Goal: Information Seeking & Learning: Find specific page/section

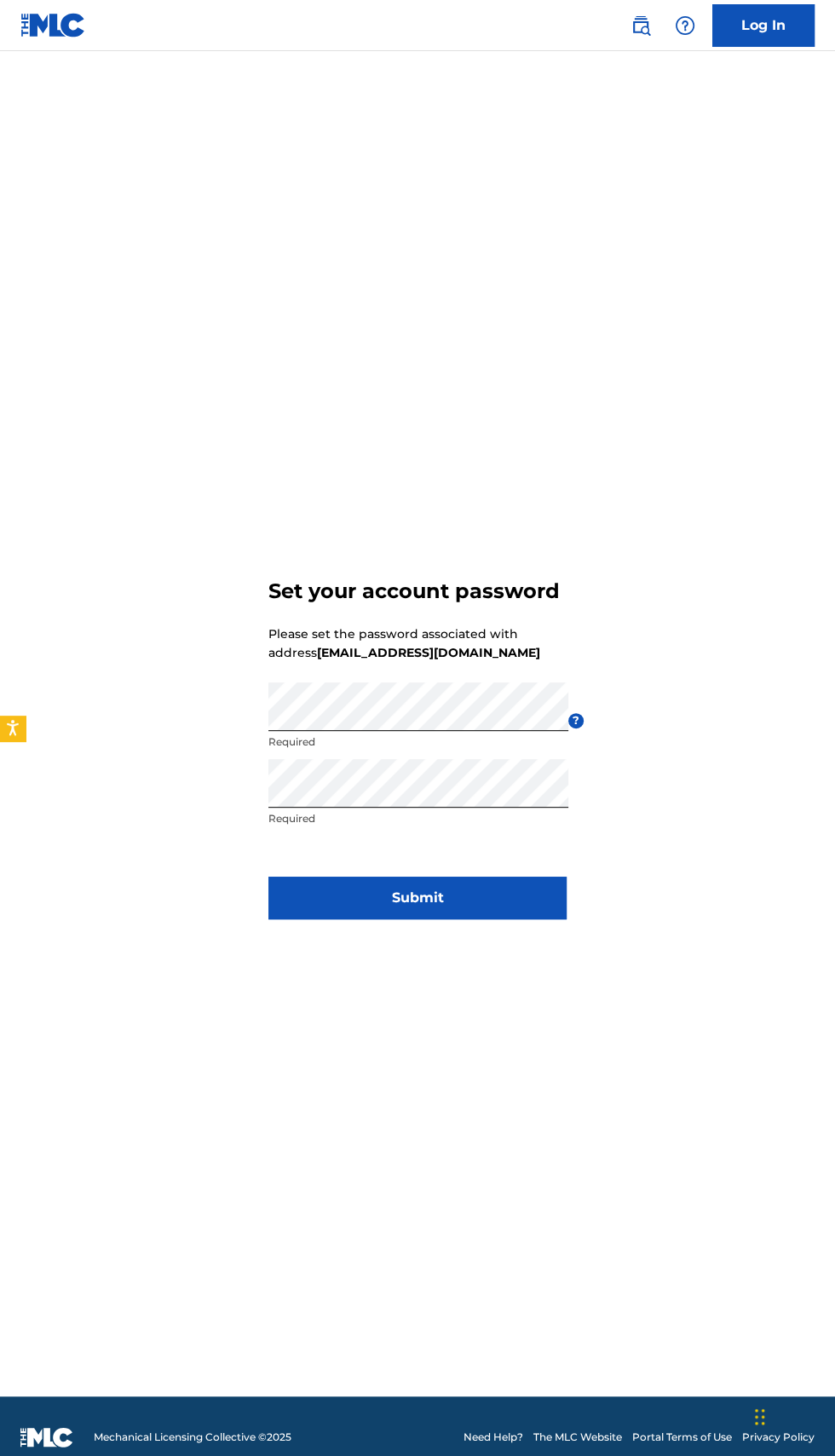
click at [487, 919] on button "Submit" at bounding box center [417, 898] width 298 height 43
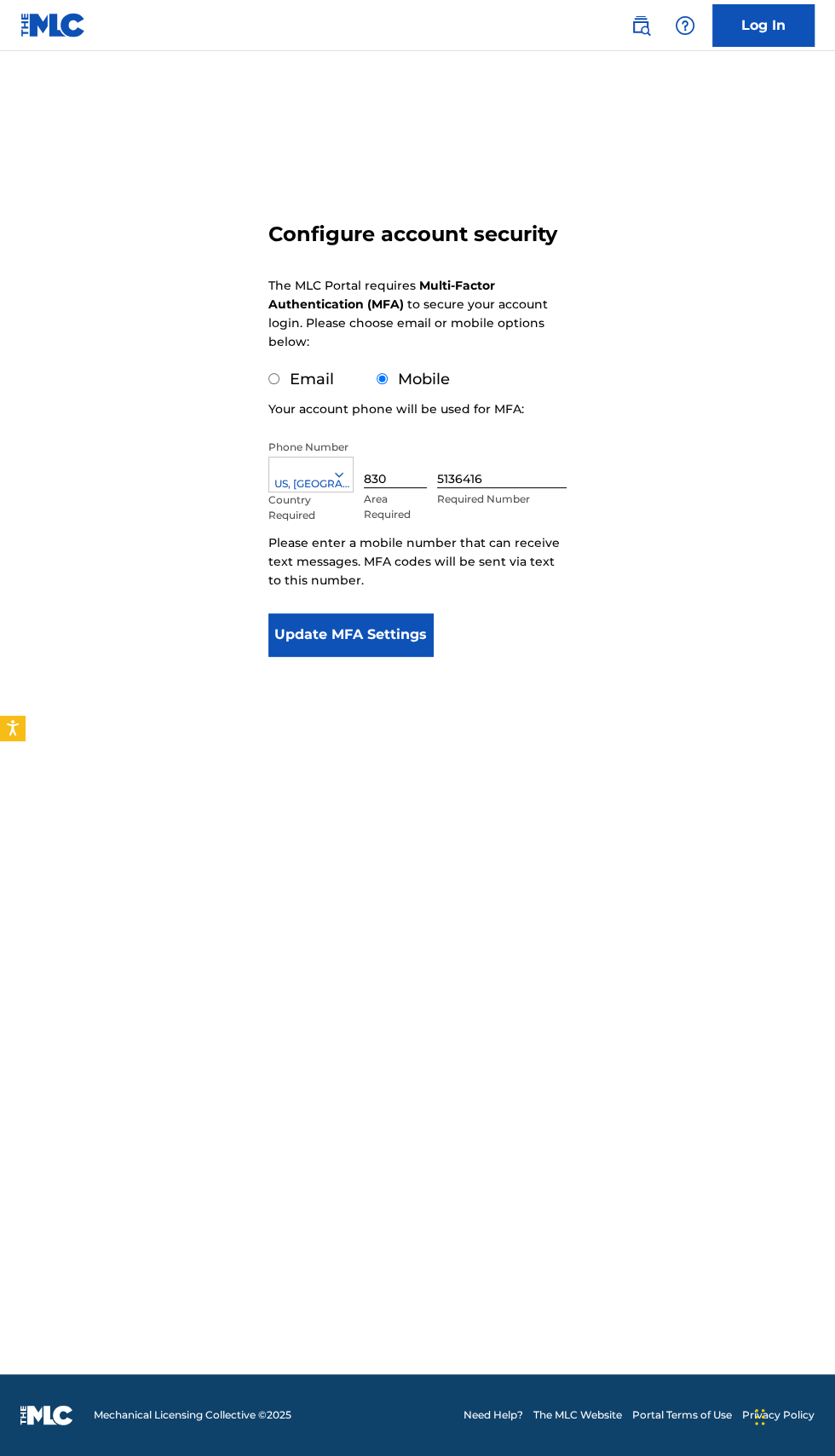
click at [376, 636] on button "Update MFA Settings" at bounding box center [349, 634] width 164 height 43
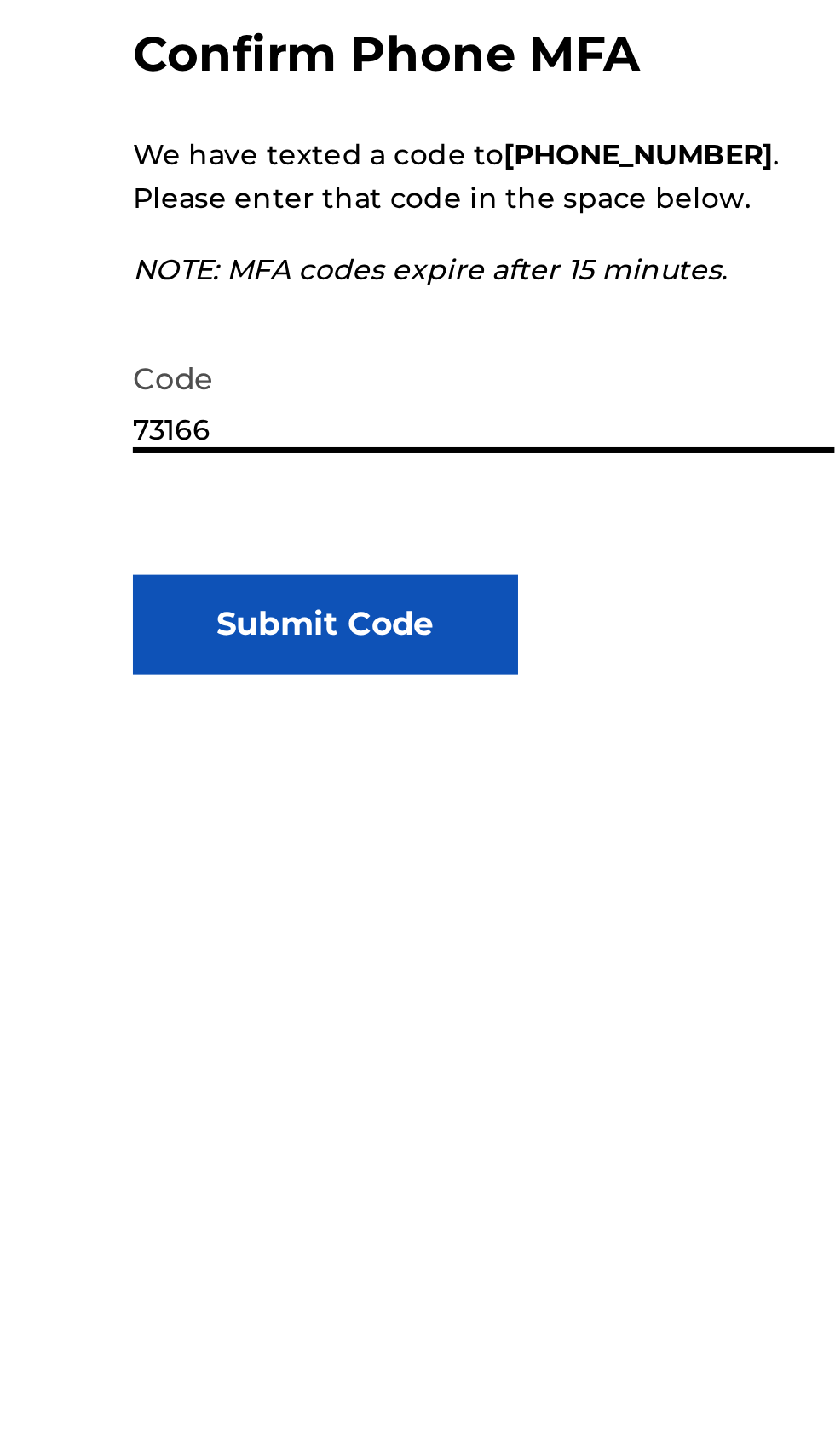
type input "731662"
click at [407, 558] on button "Submit Code" at bounding box center [349, 560] width 164 height 43
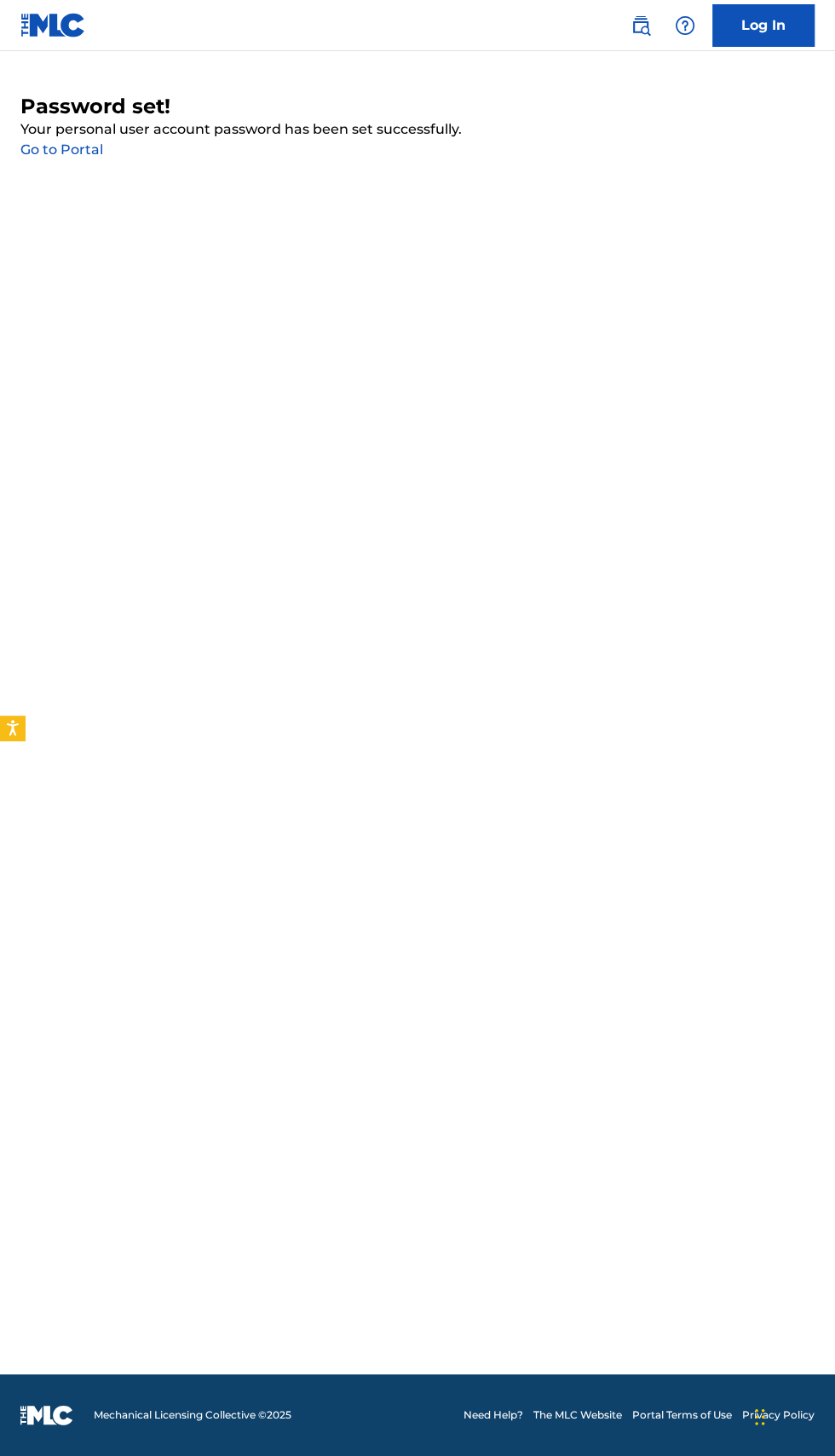
click at [799, 14] on link "Log In" at bounding box center [763, 26] width 102 height 43
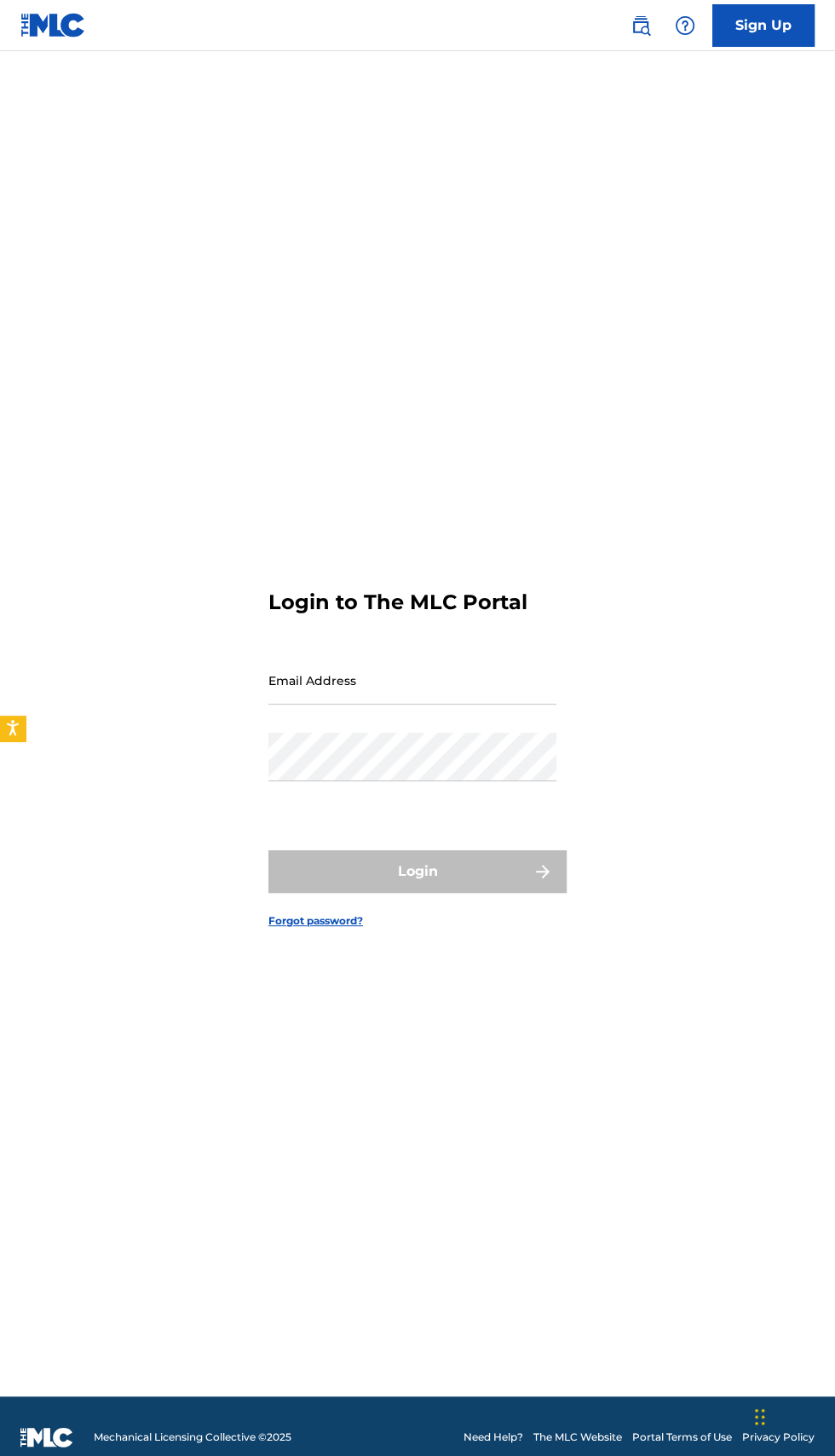
click at [462, 704] on input "Email Address" at bounding box center [411, 680] width 288 height 48
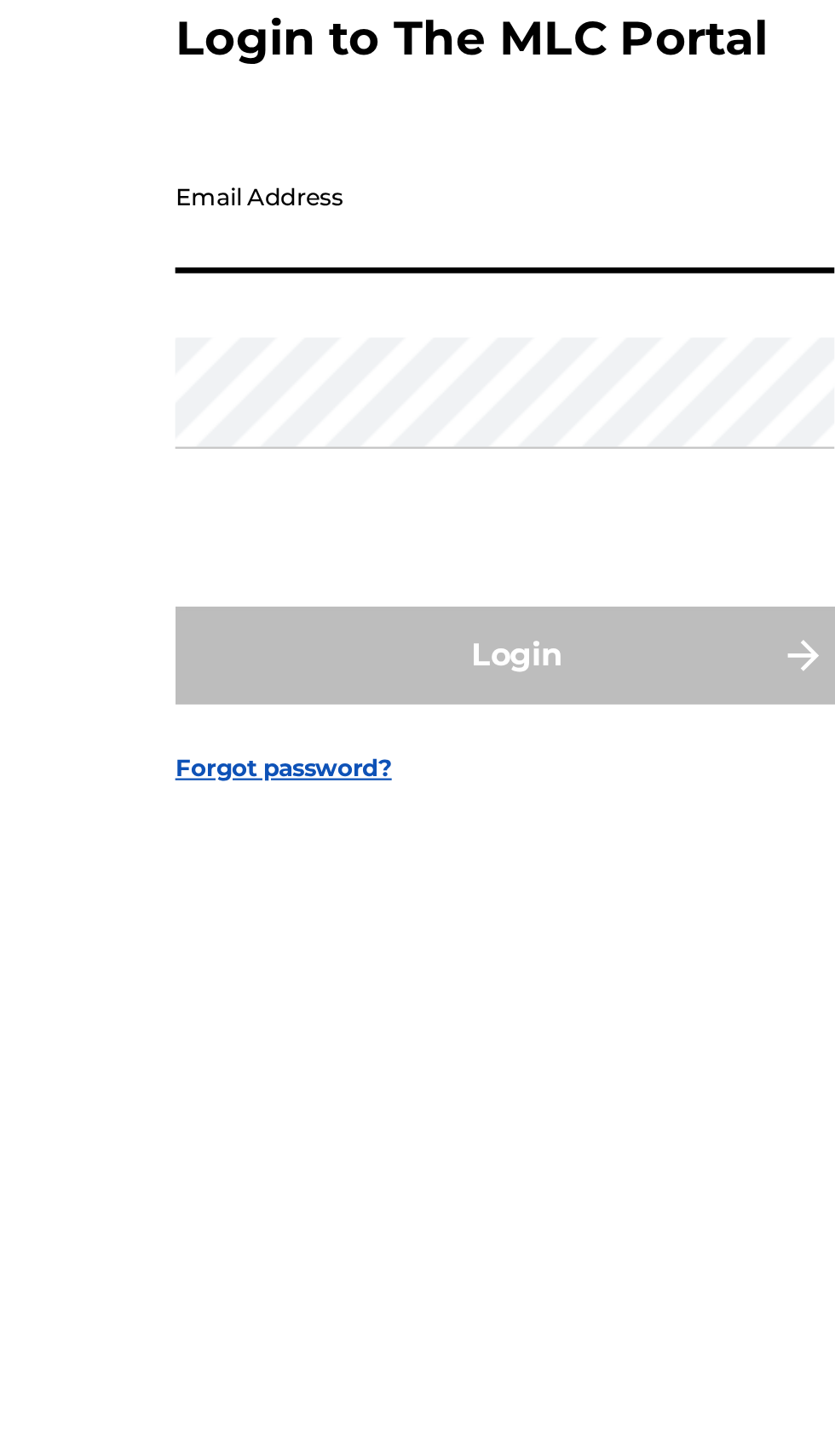
type input "[EMAIL_ADDRESS][DOMAIN_NAME]"
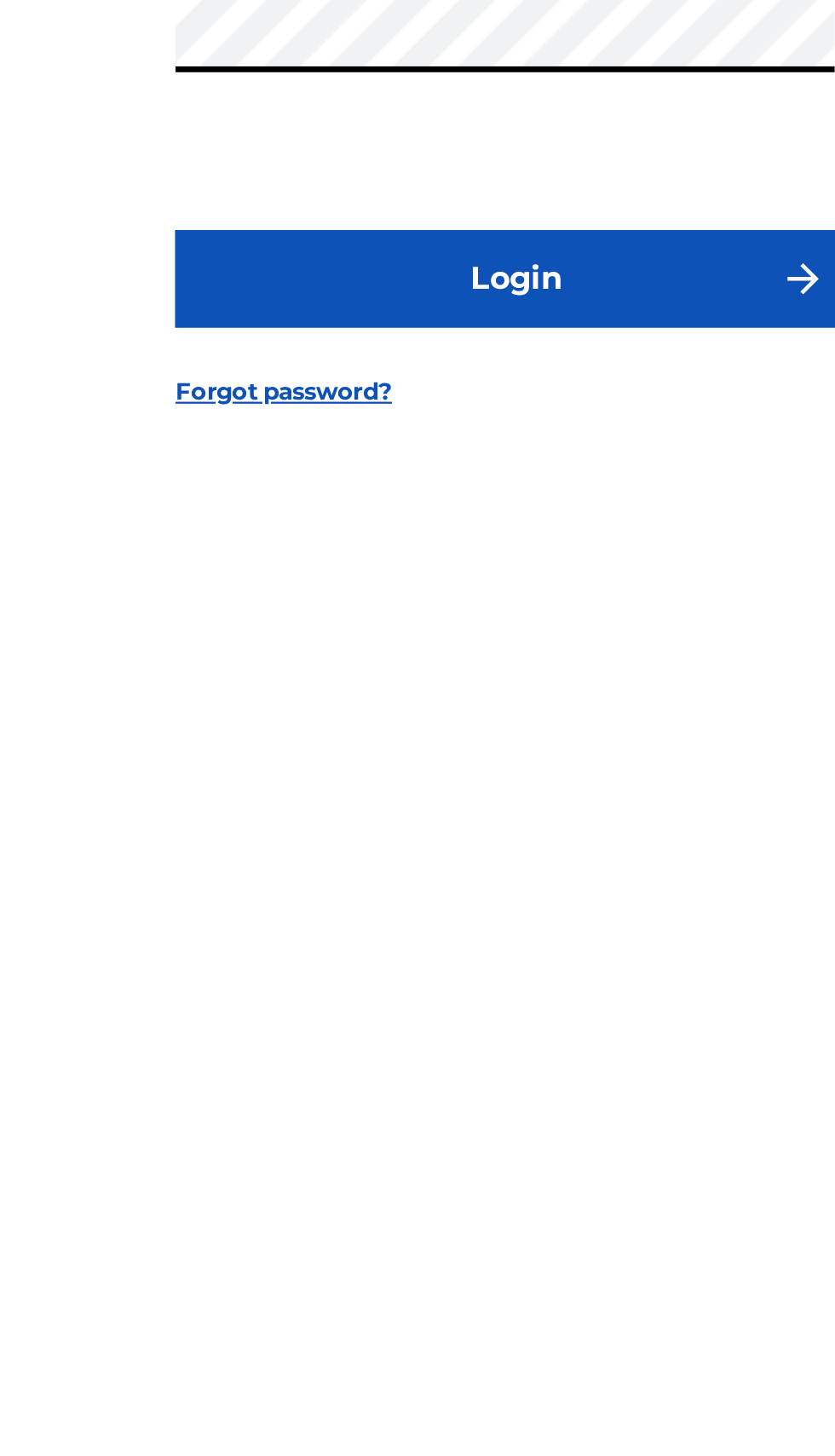
click at [450, 1247] on form "Login to The MLC Portal Email Address [EMAIL_ADDRESS][DOMAIN_NAME] Password Log…" at bounding box center [417, 745] width 298 height 1302
click at [485, 892] on button "Login" at bounding box center [417, 872] width 298 height 43
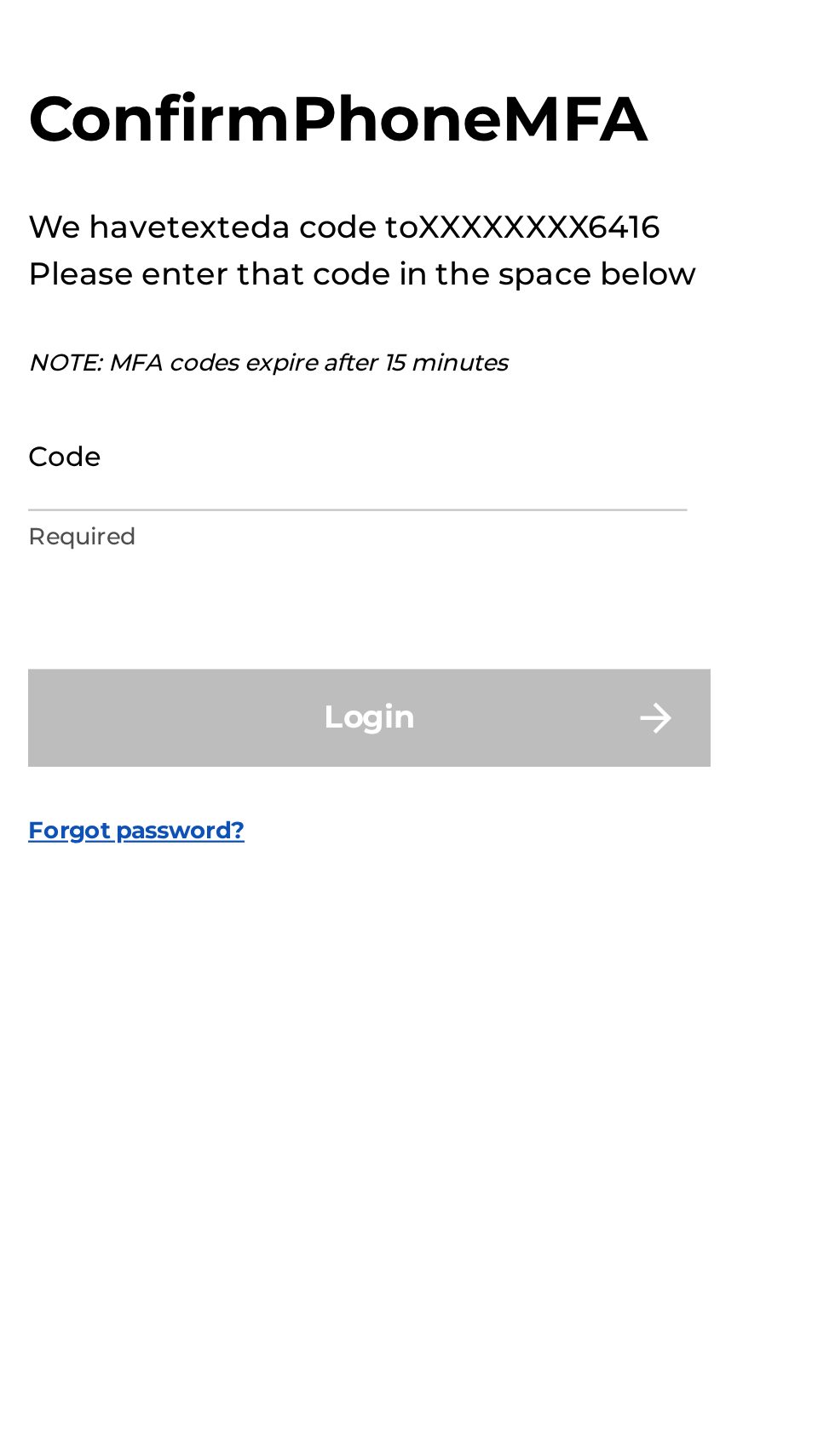
click at [528, 780] on input "Code" at bounding box center [411, 755] width 288 height 48
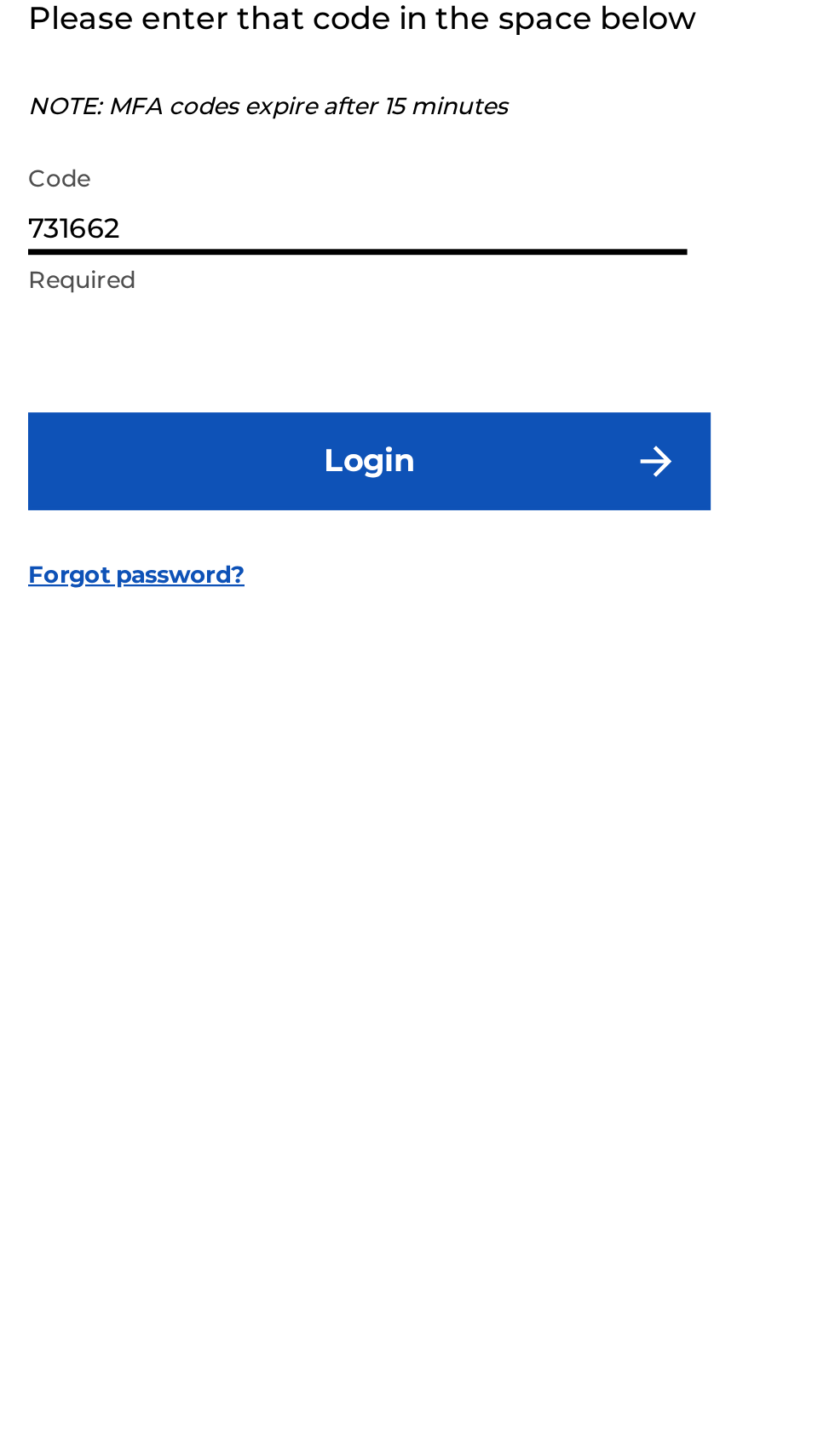
type input "731662"
click at [468, 891] on button "Login" at bounding box center [417, 870] width 298 height 43
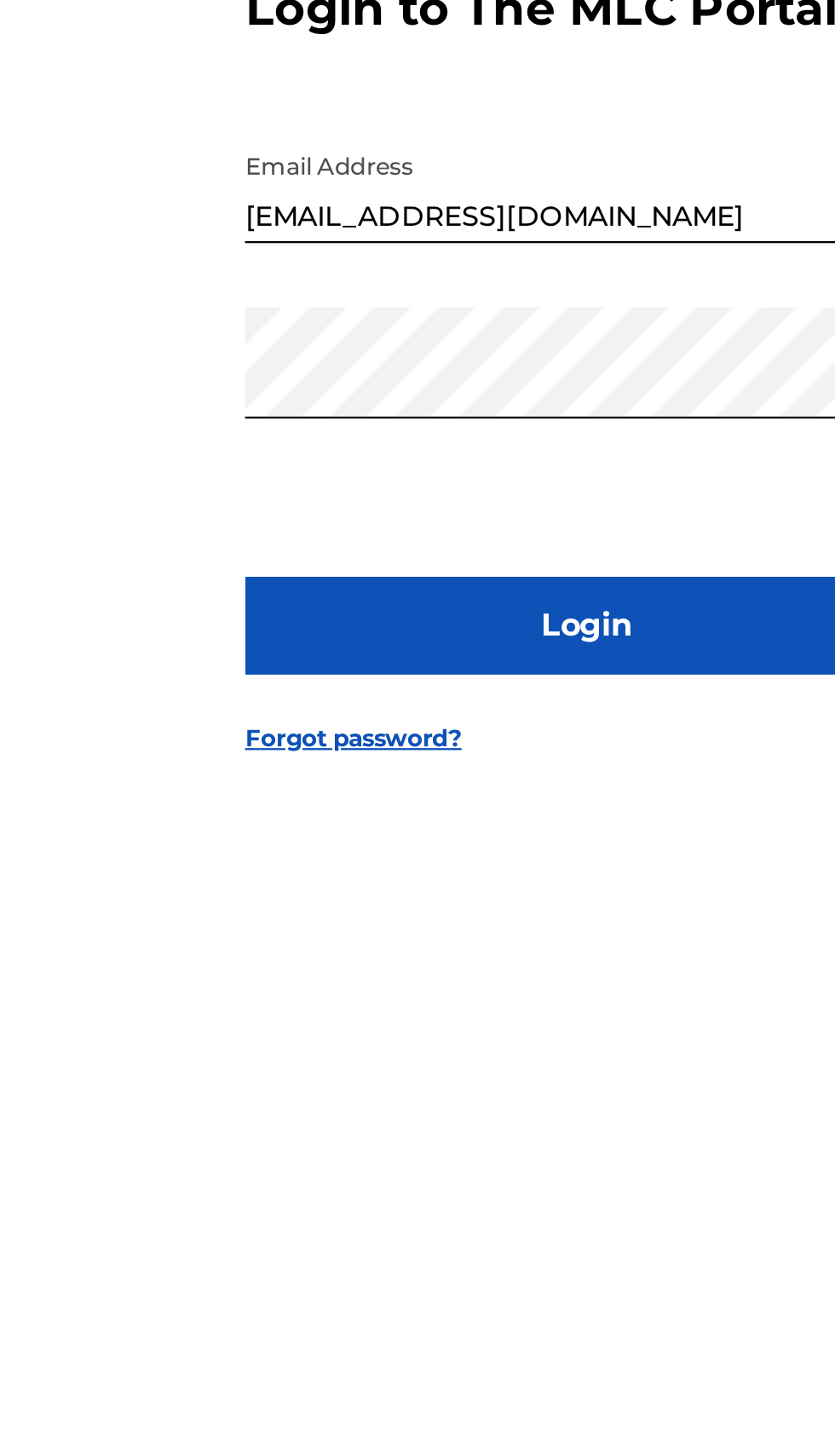
scroll to position [1, 0]
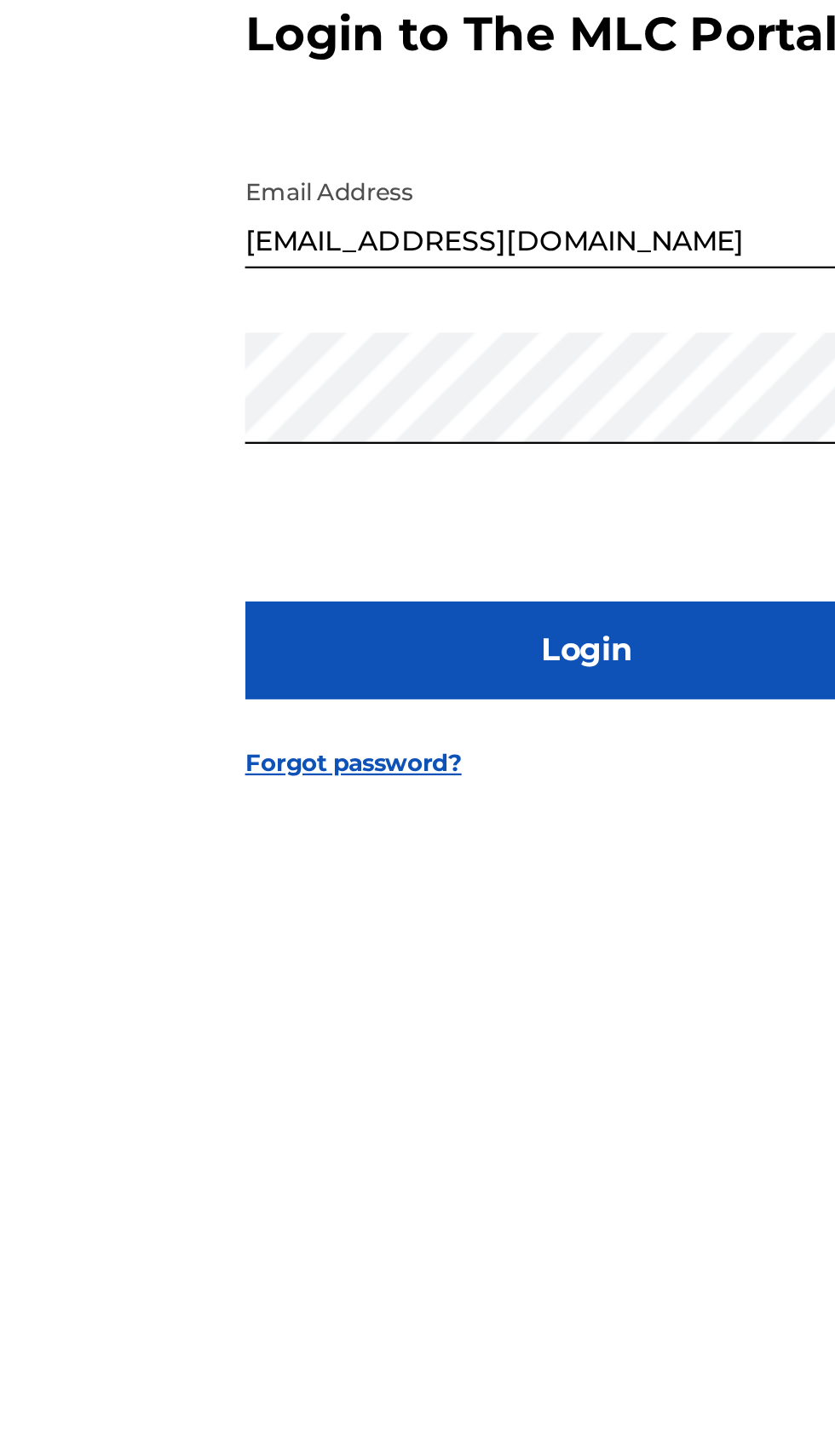
click at [488, 892] on button "Login" at bounding box center [417, 871] width 298 height 43
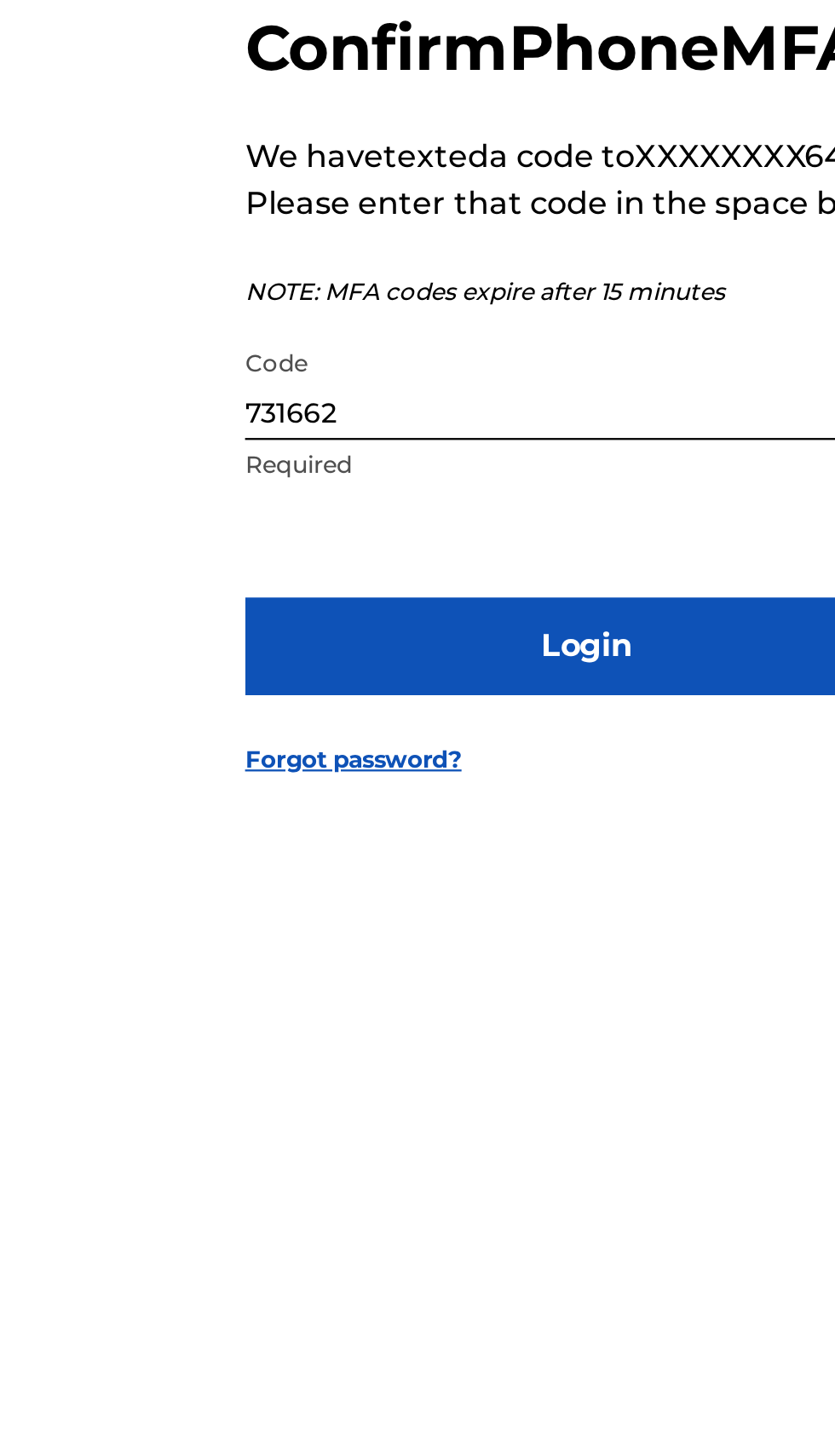
scroll to position [0, 0]
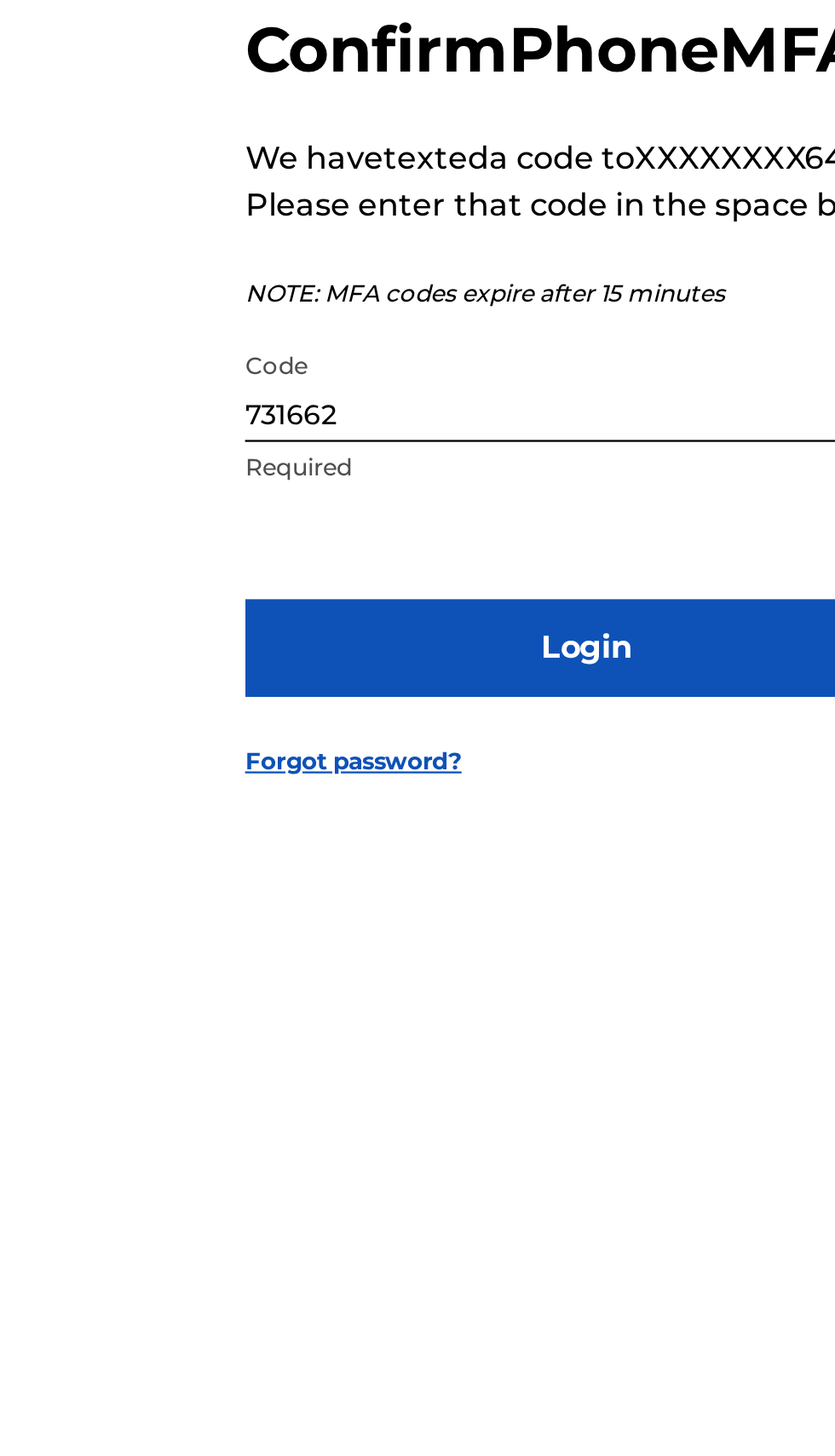
click at [478, 891] on button "Login" at bounding box center [417, 870] width 298 height 43
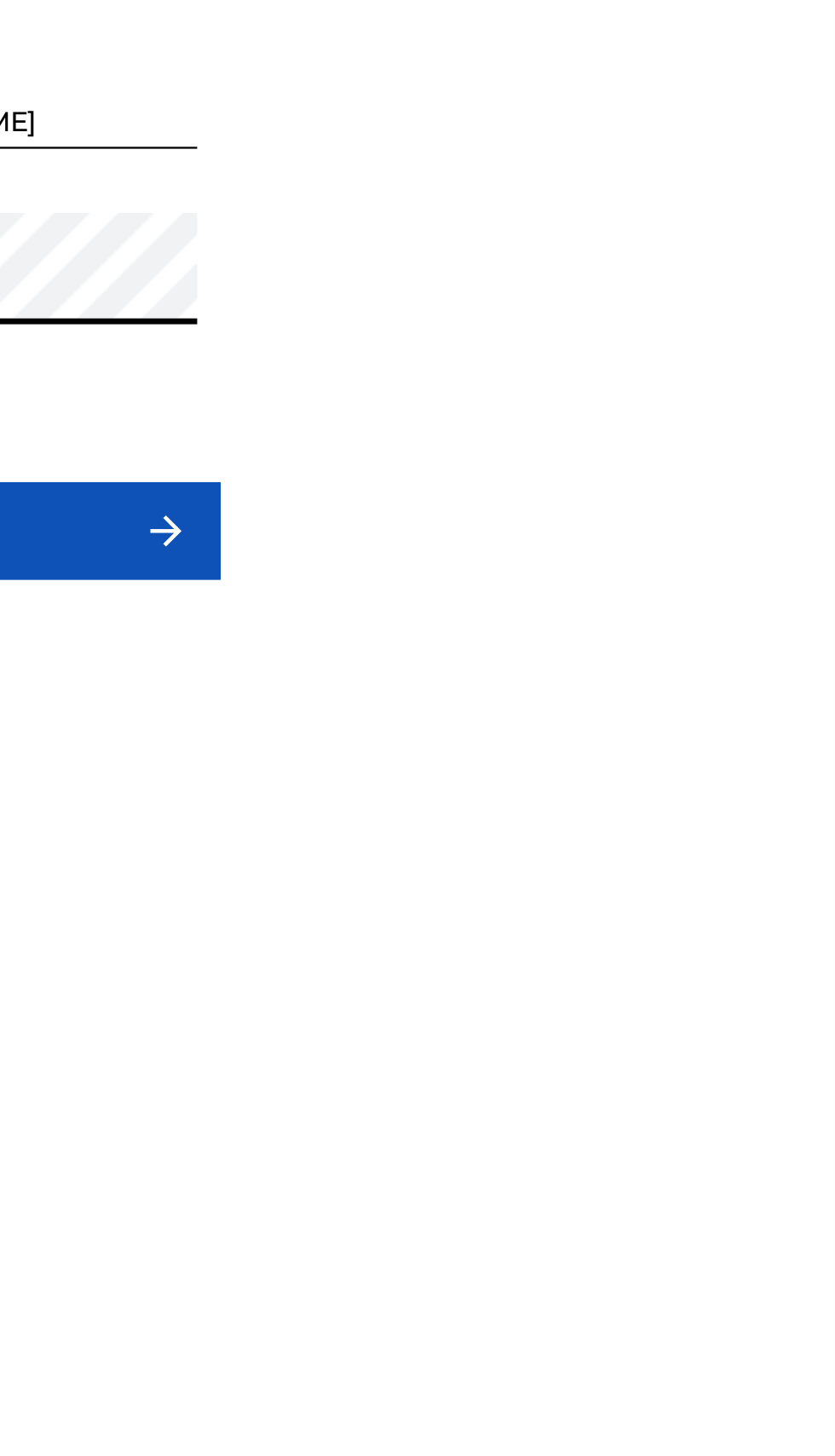
scroll to position [1, 0]
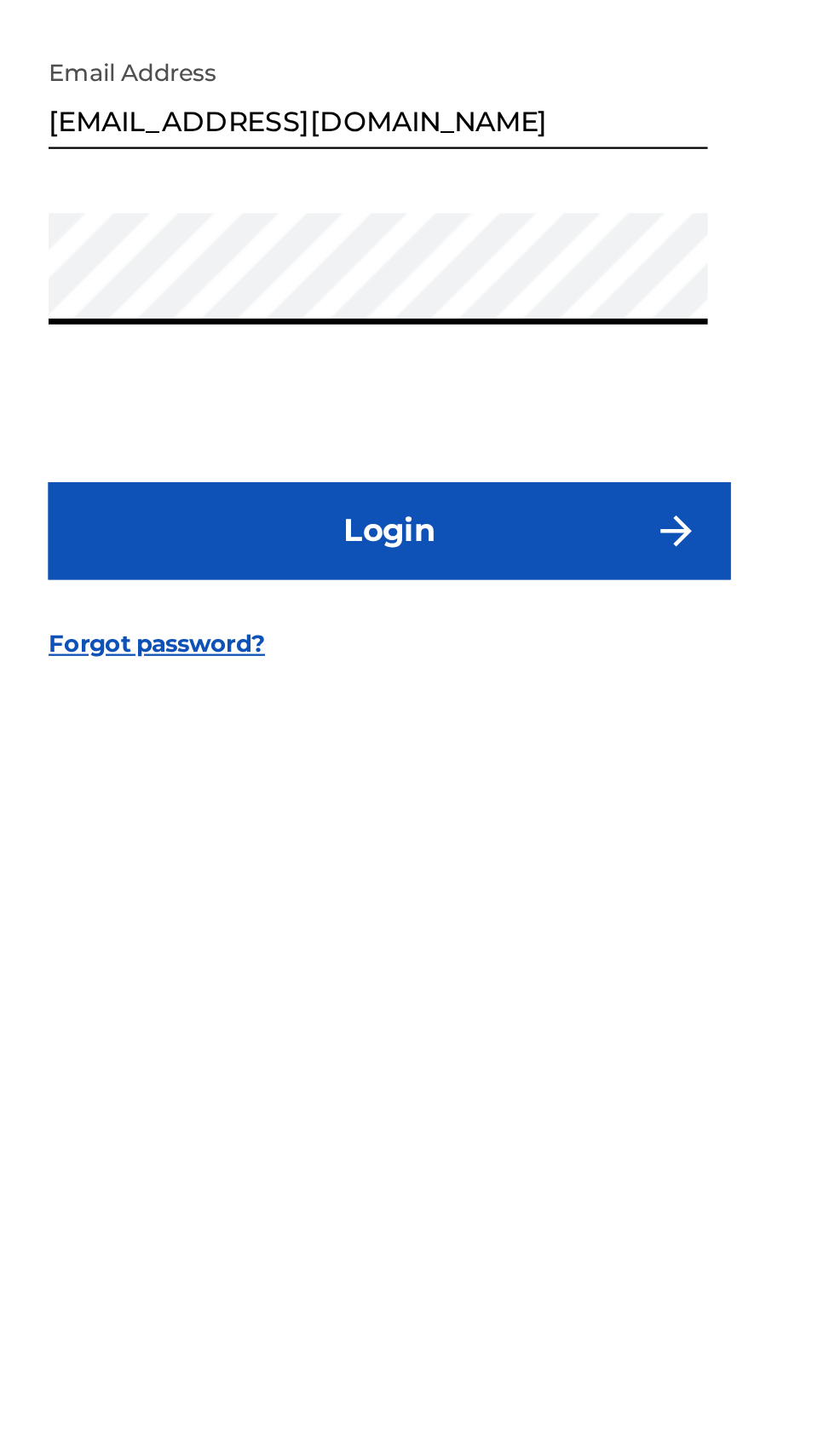
click at [485, 892] on button "Login" at bounding box center [417, 871] width 298 height 43
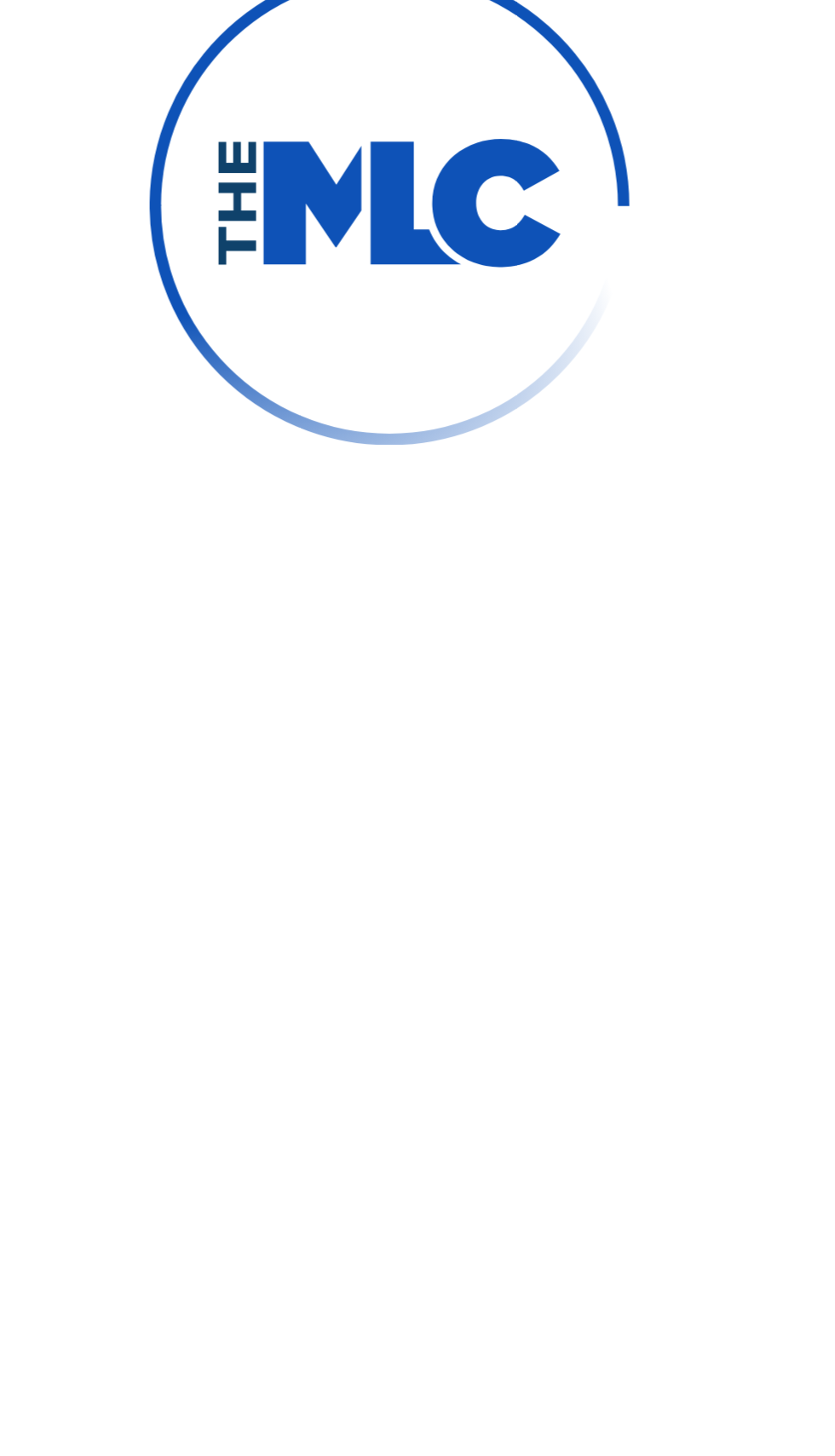
scroll to position [0, 0]
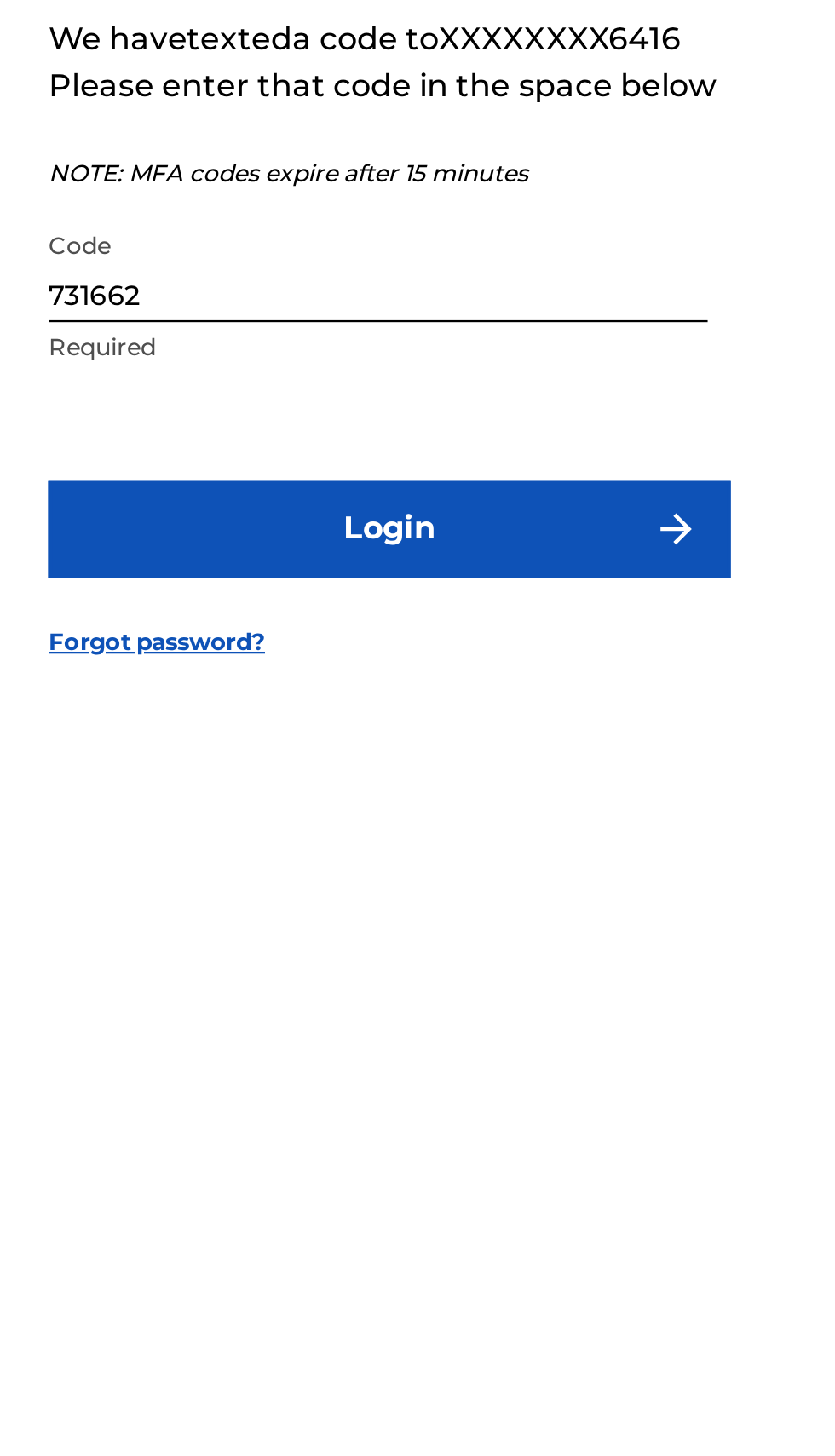
click at [451, 780] on input "731662" at bounding box center [411, 755] width 288 height 48
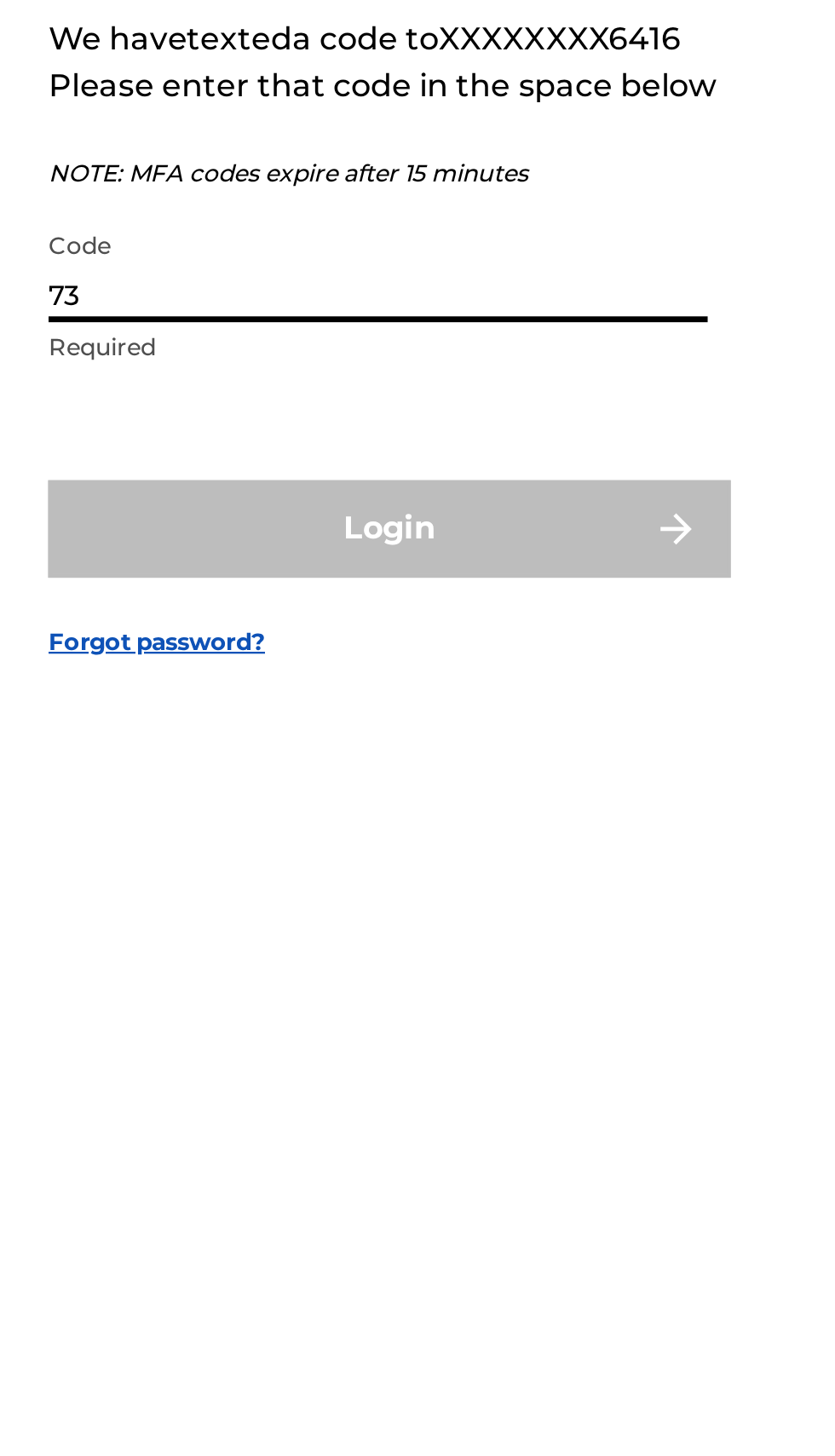
type input "7"
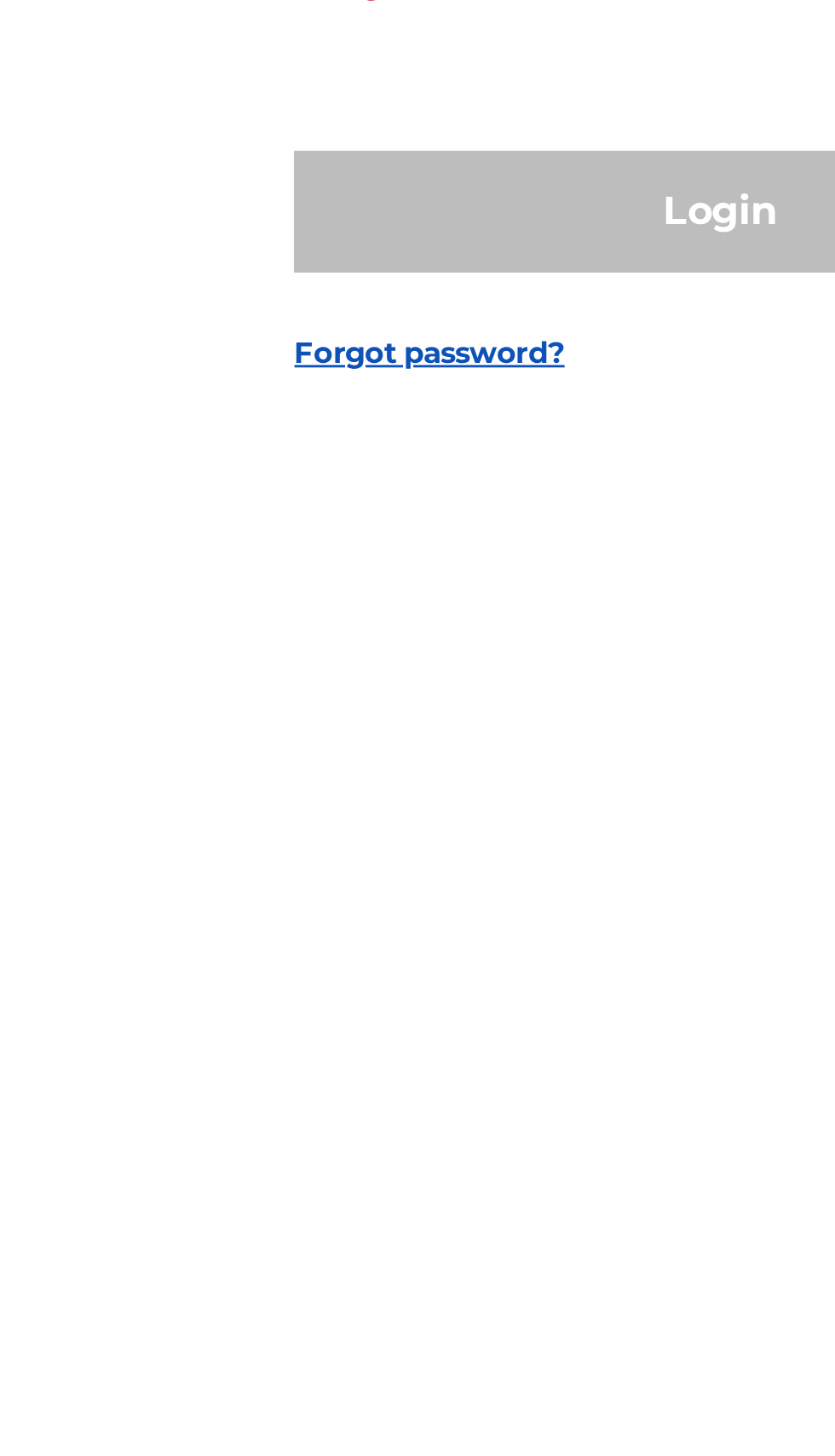
click at [323, 780] on input "404" at bounding box center [411, 755] width 288 height 48
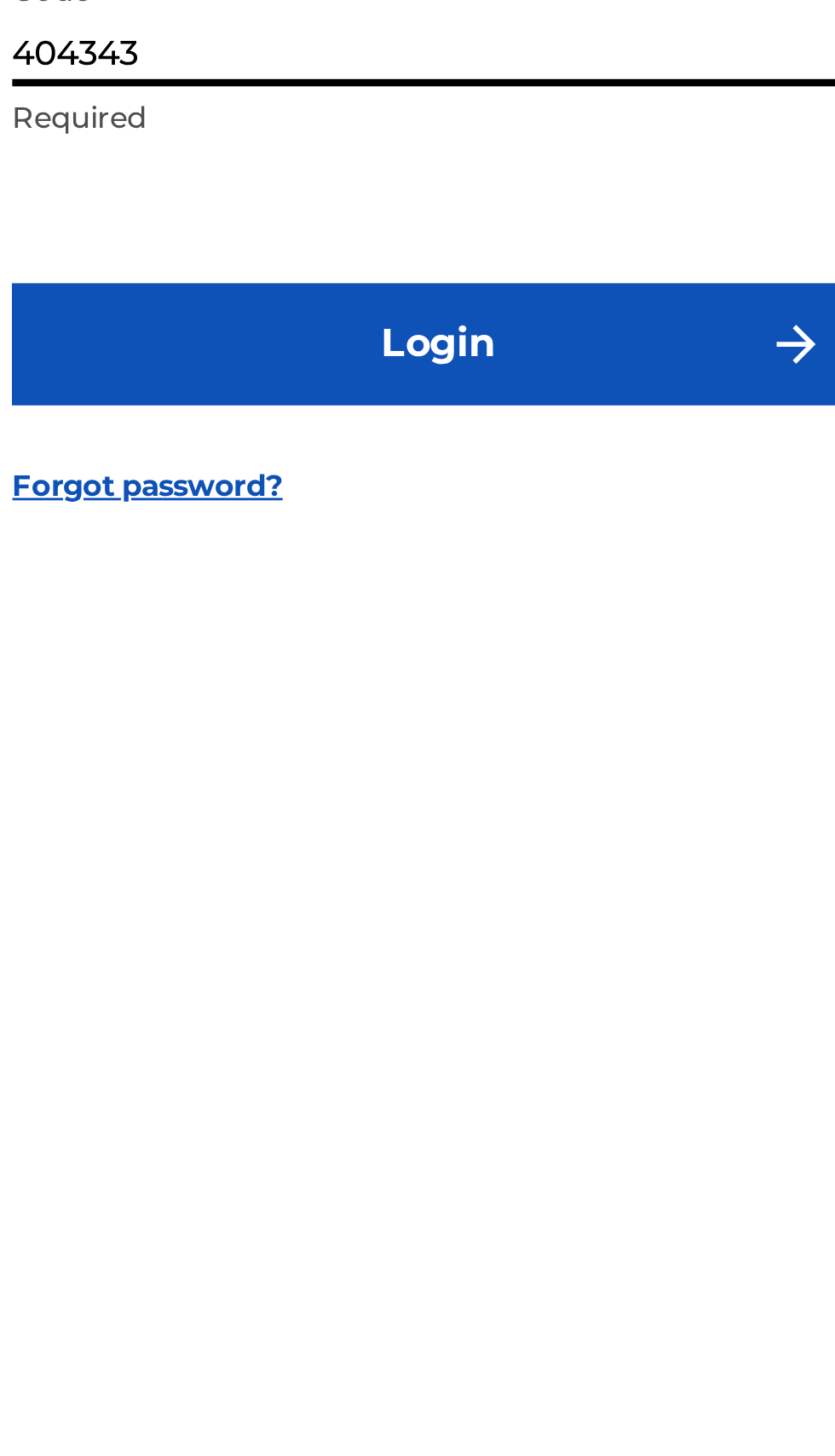
type input "404343"
click at [419, 891] on button "Login" at bounding box center [417, 870] width 298 height 43
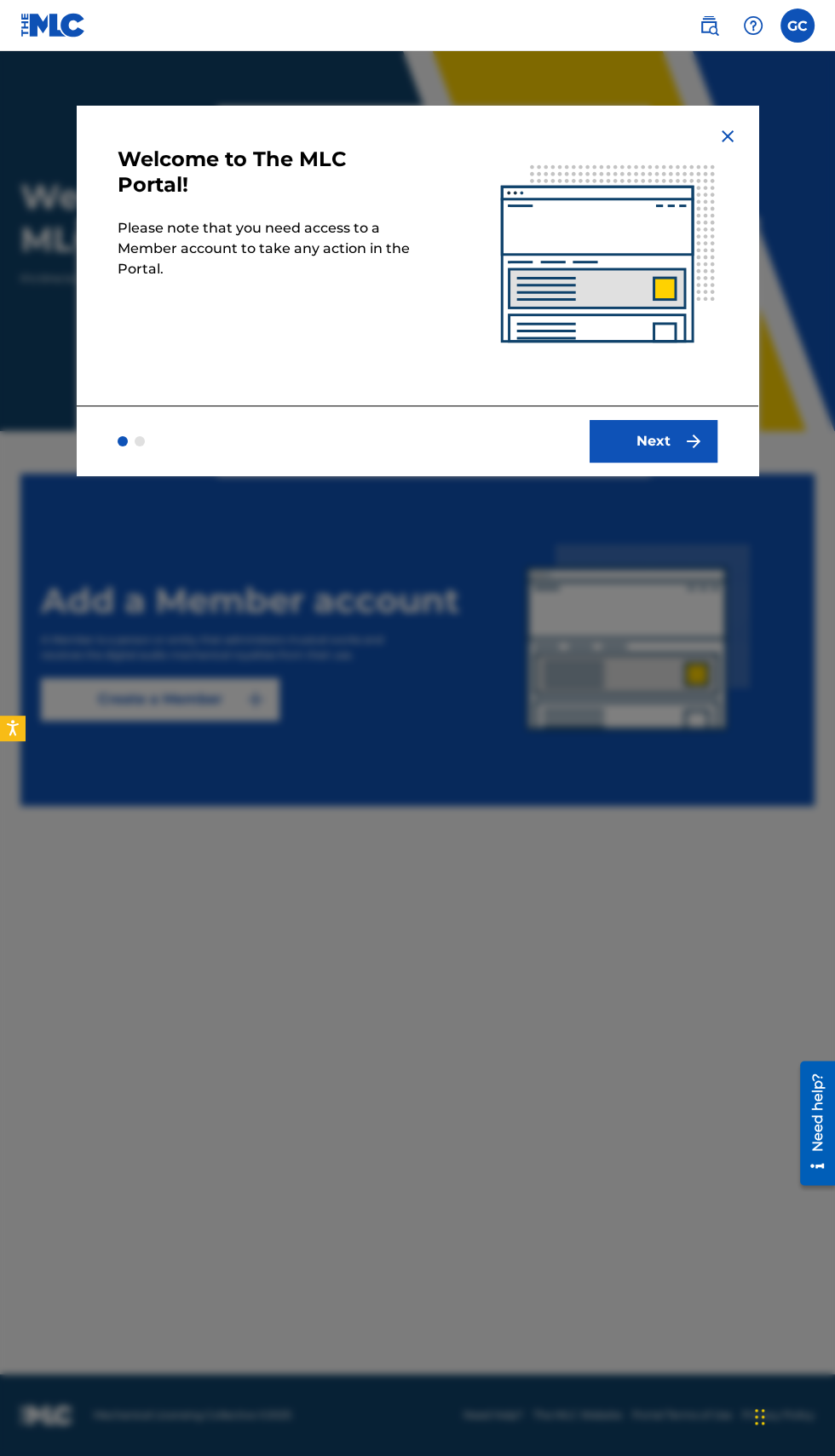
click at [676, 438] on button "Next" at bounding box center [653, 442] width 128 height 43
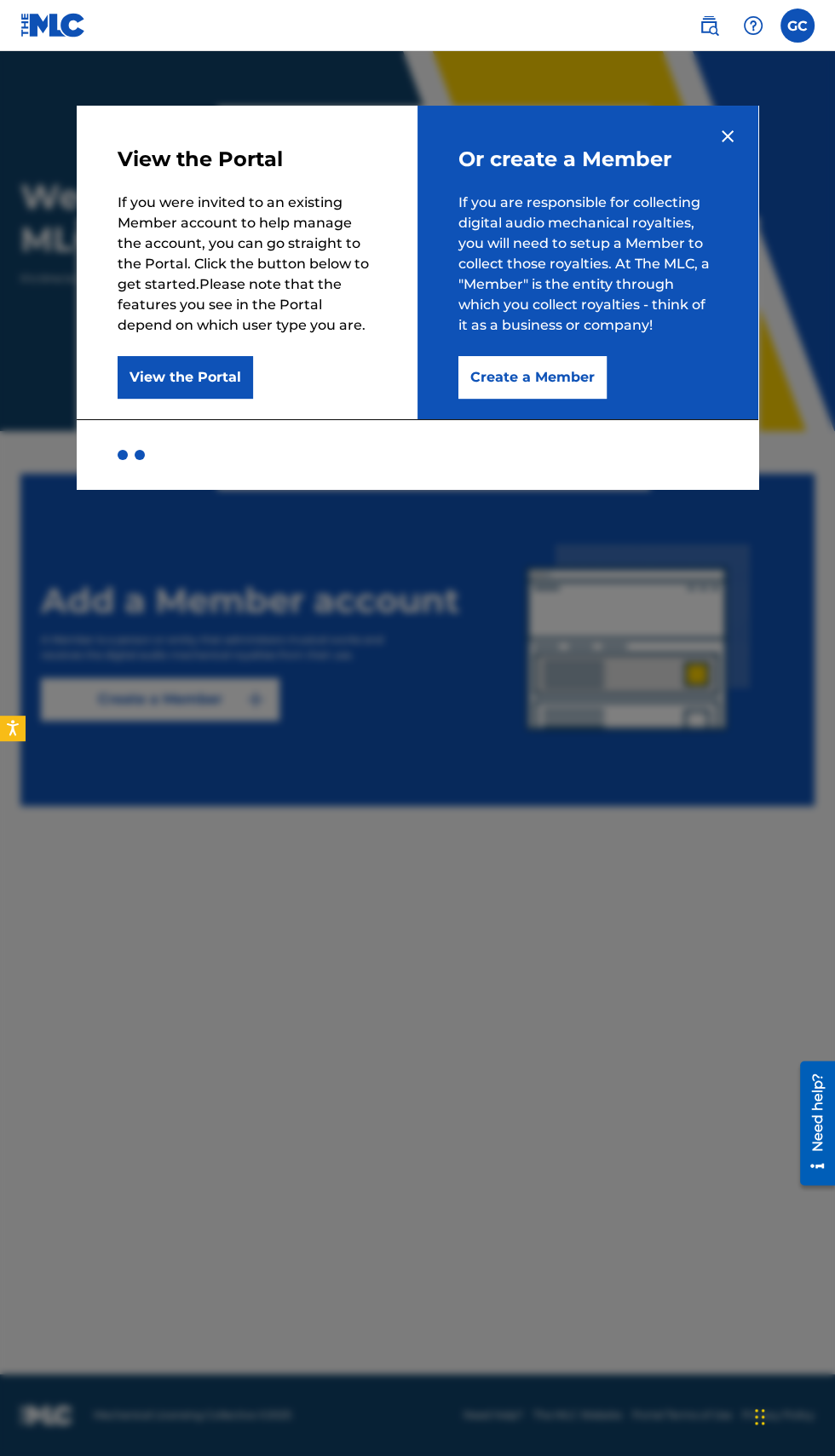
click at [220, 383] on button "View the Portal" at bounding box center [185, 377] width 135 height 43
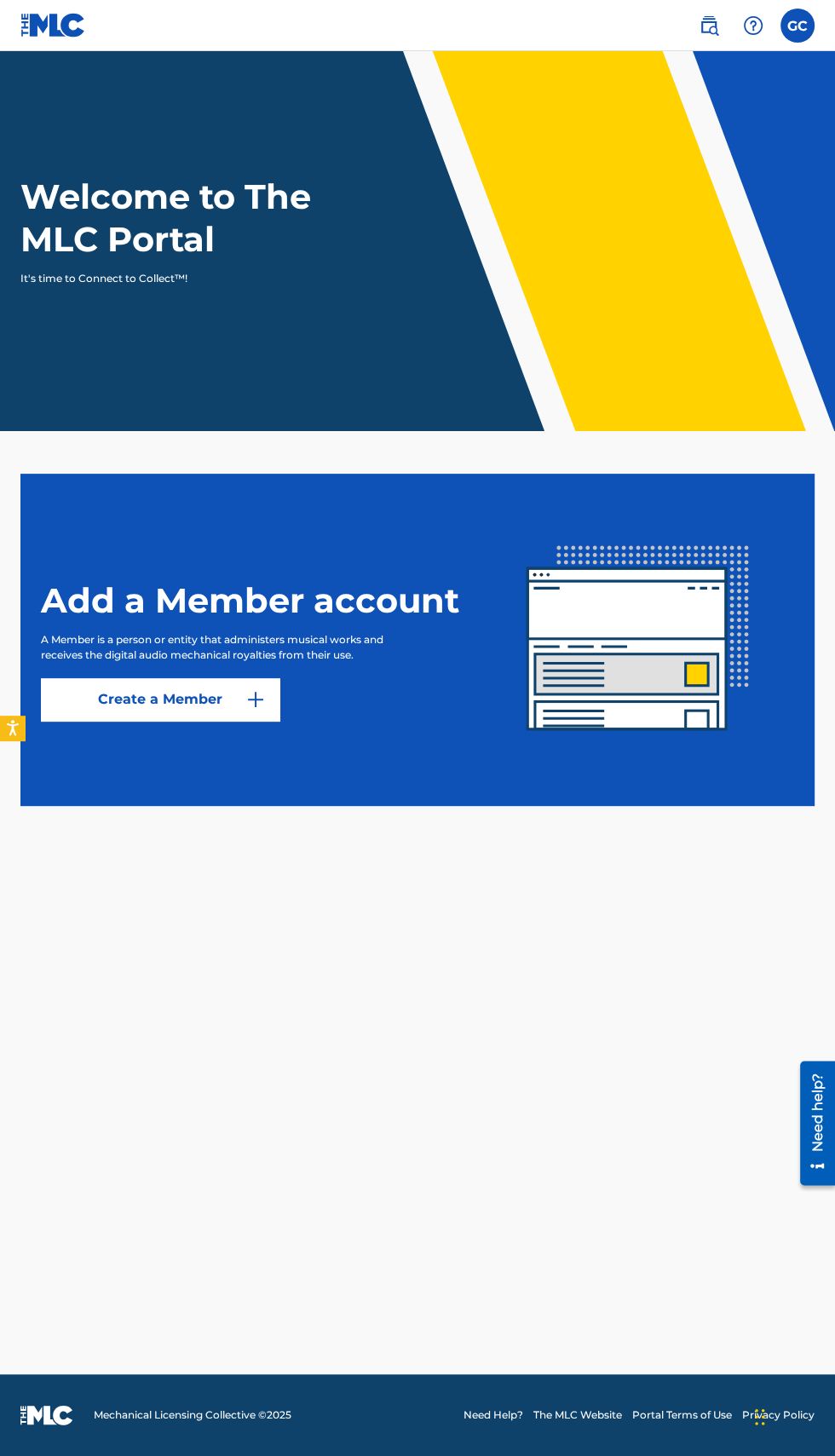
scroll to position [78, 0]
click at [699, 26] on img at bounding box center [708, 25] width 21 height 21
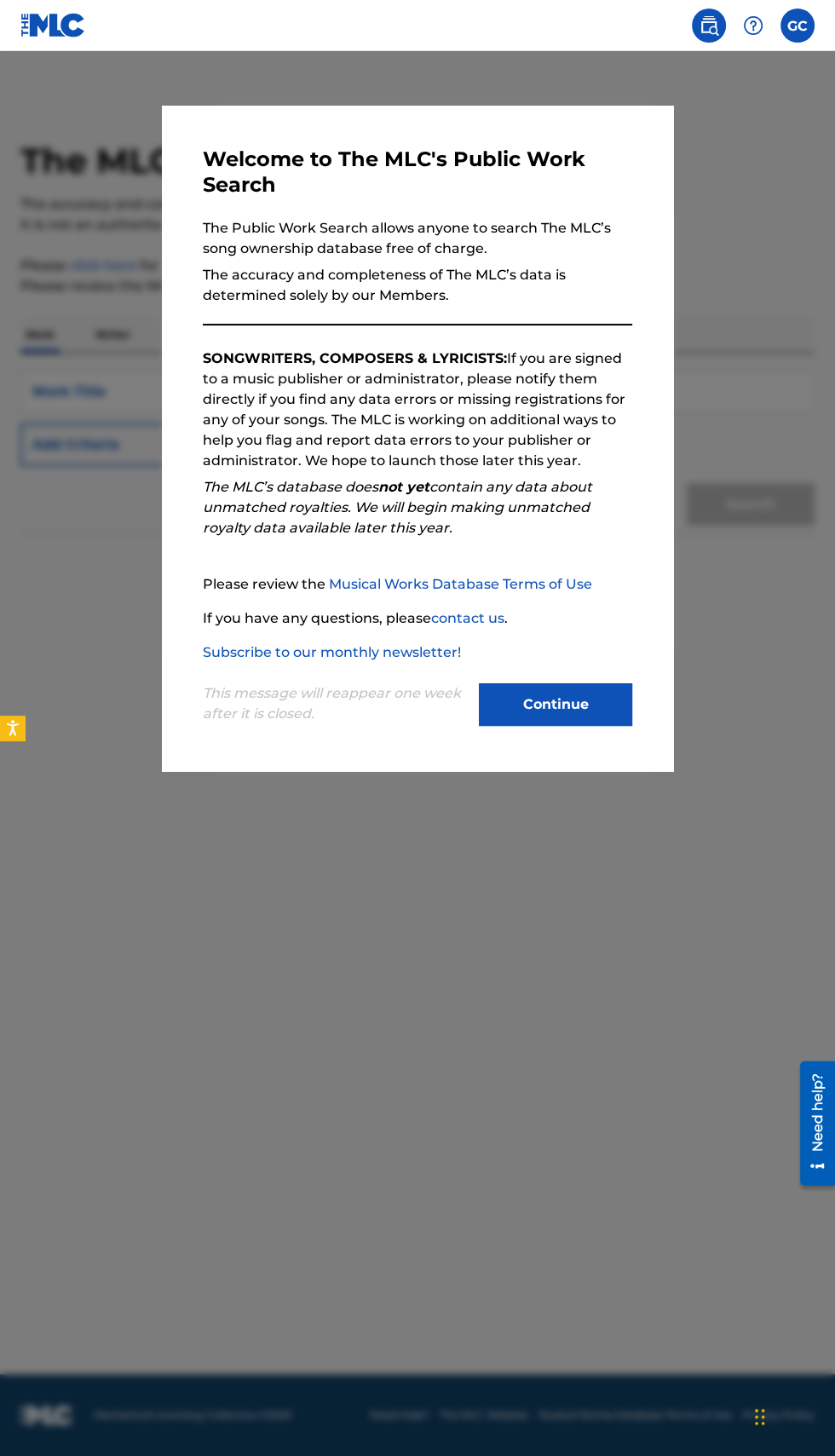
scroll to position [113, 0]
click at [557, 726] on button "Continue" at bounding box center [555, 704] width 153 height 43
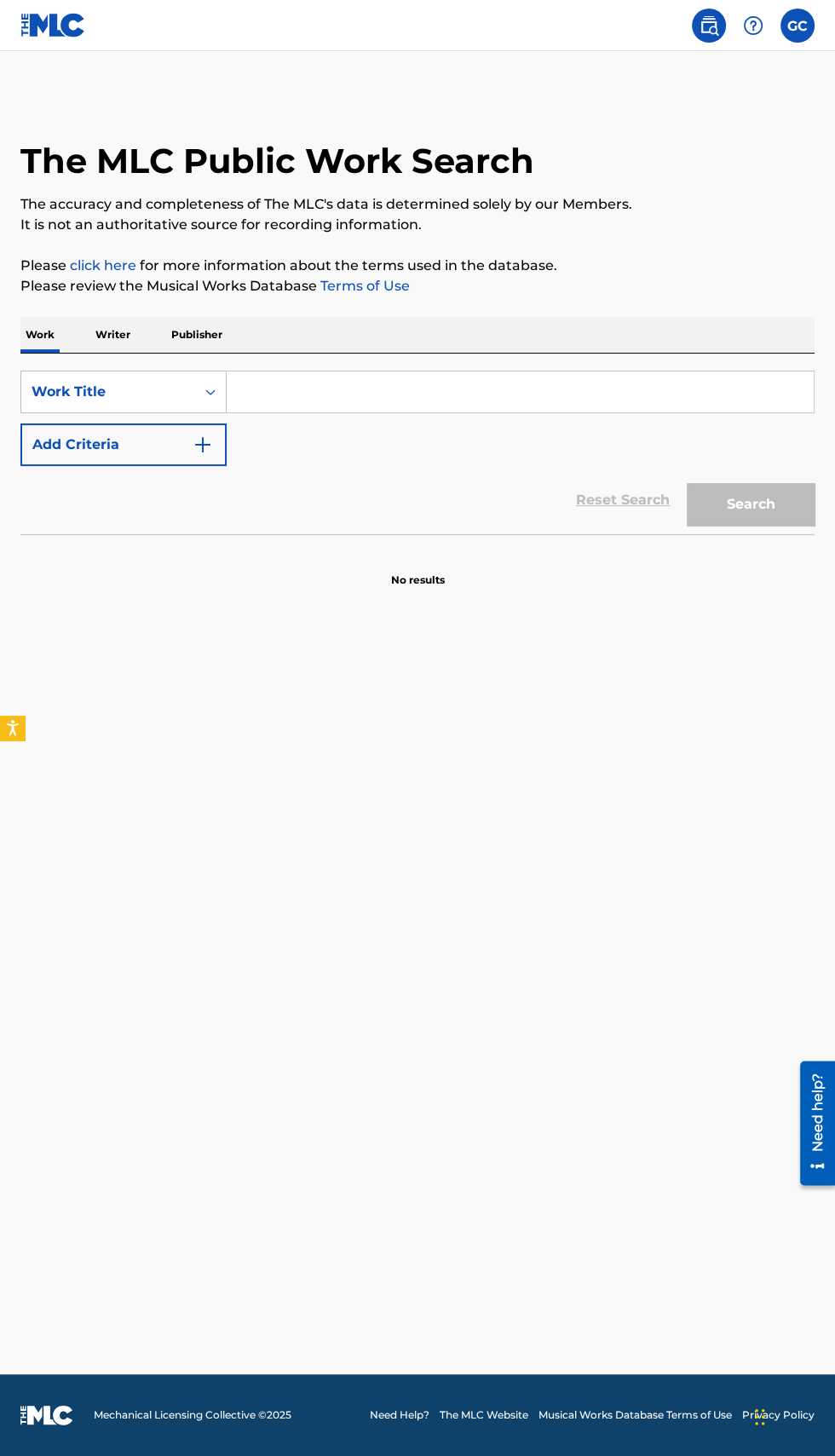
scroll to position [0, 0]
click at [123, 331] on p "Writer" at bounding box center [113, 335] width 45 height 36
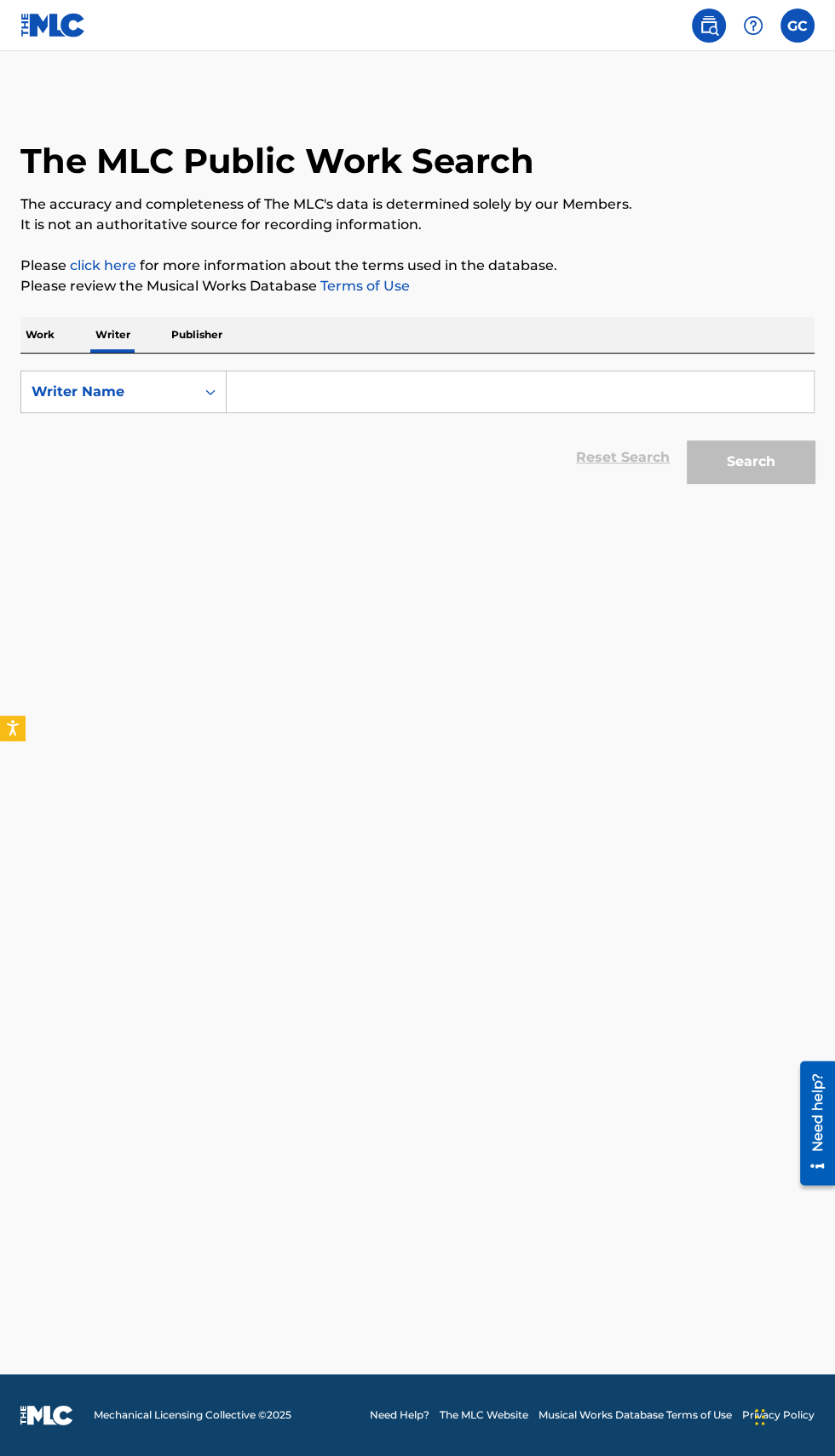
click at [210, 323] on p "Publisher" at bounding box center [196, 335] width 61 height 36
